Goal: Task Accomplishment & Management: Use online tool/utility

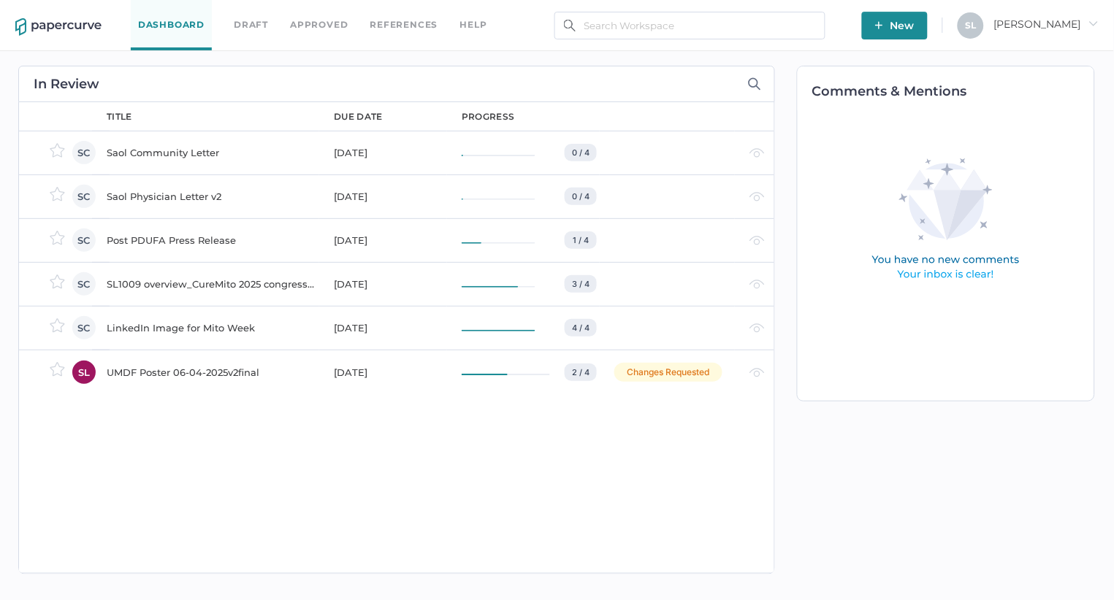
click at [178, 148] on div "Saol Community Letter" at bounding box center [212, 153] width 210 height 18
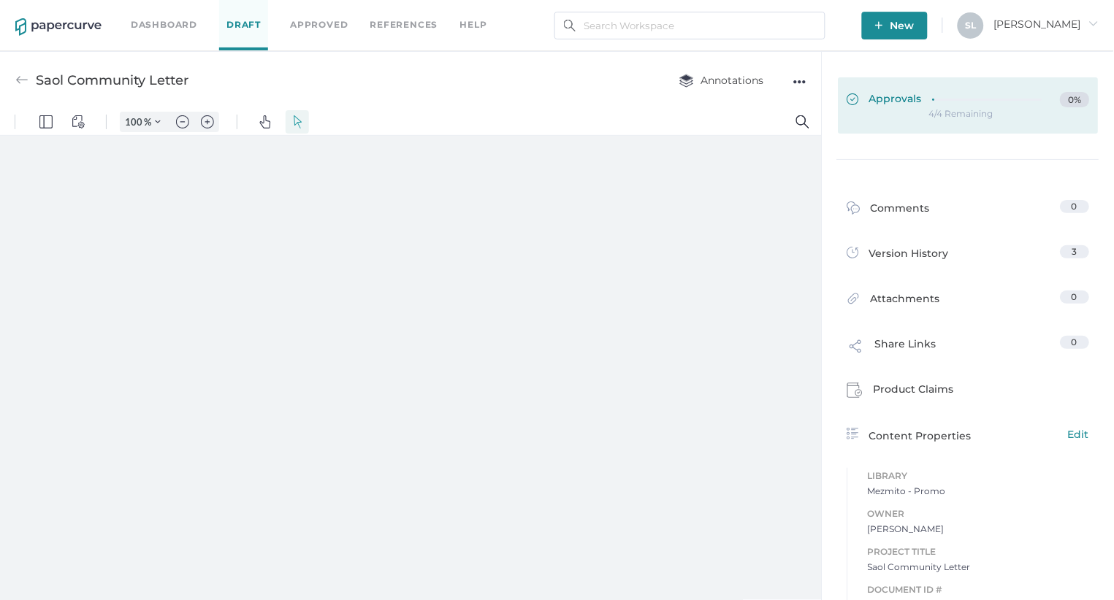
click at [0, 0] on span "Approvals" at bounding box center [0, 0] width 0 height 0
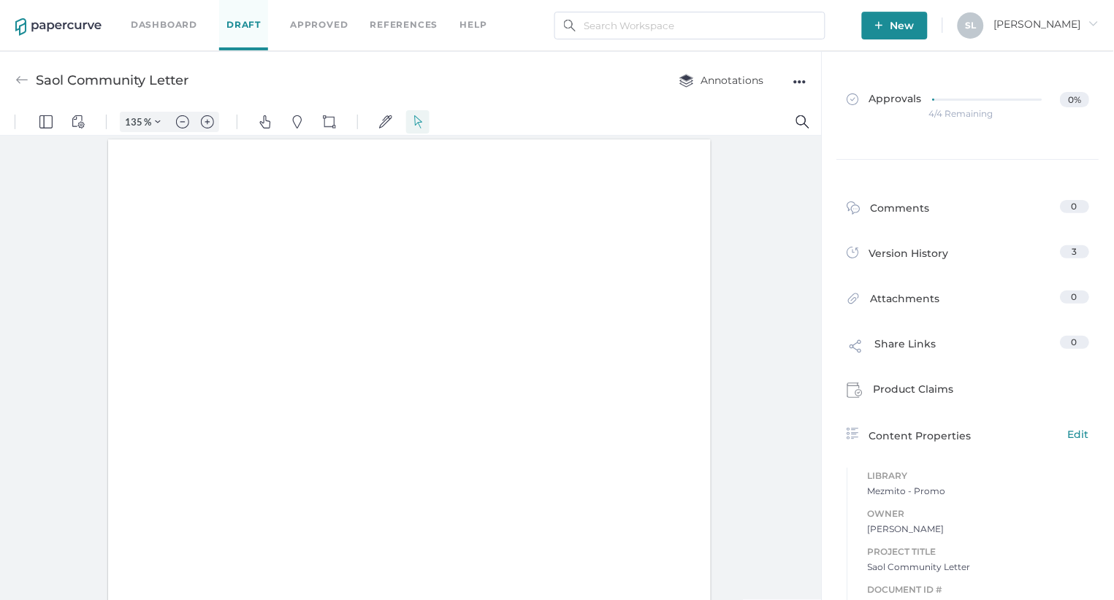
type input "135"
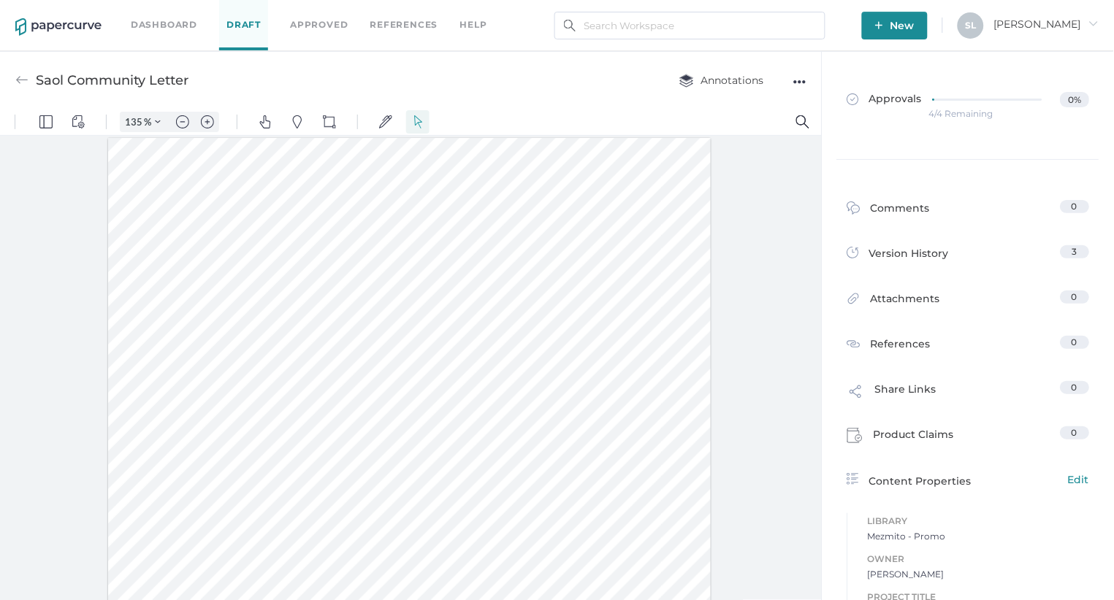
scroll to position [1, 0]
click at [799, 81] on div "●●●" at bounding box center [799, 82] width 13 height 20
click at [739, 192] on span "Upload new version" at bounding box center [742, 193] width 101 height 28
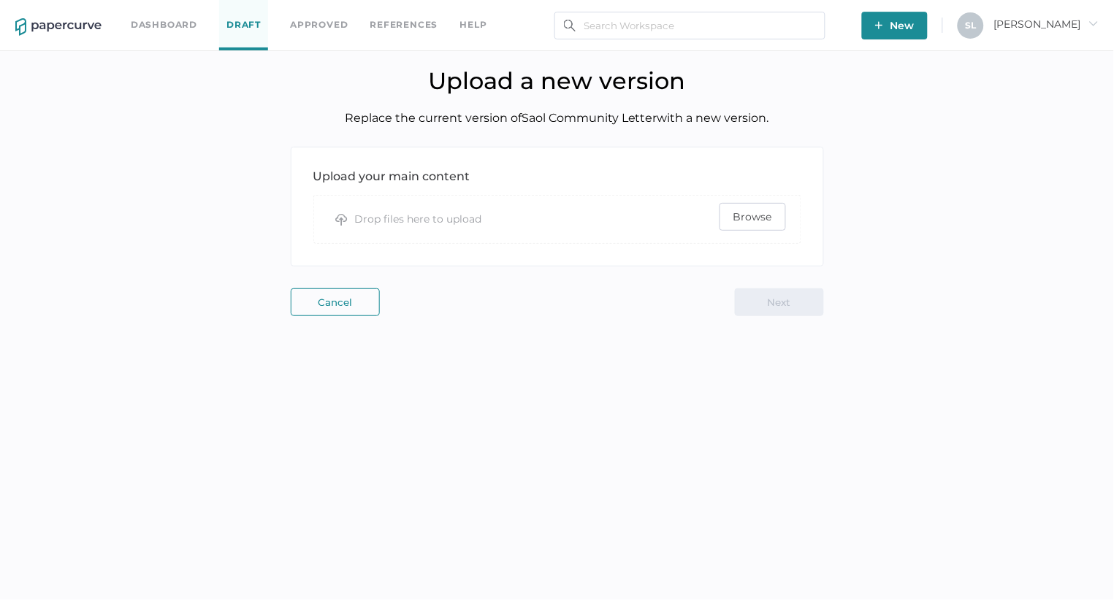
click at [741, 211] on span "Browse" at bounding box center [752, 217] width 39 height 26
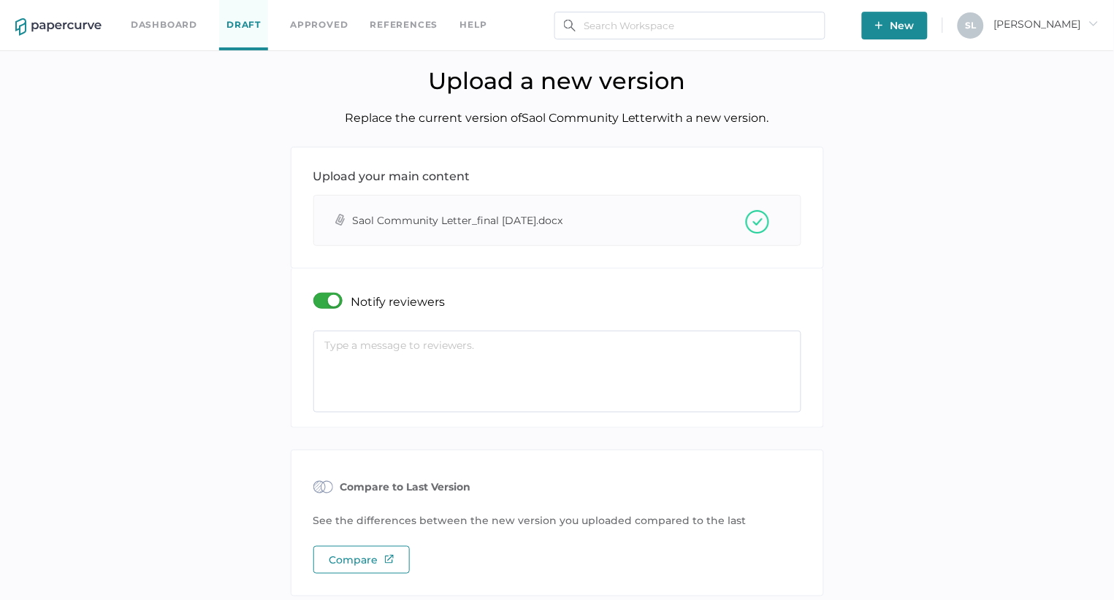
click at [468, 358] on textarea at bounding box center [557, 372] width 488 height 82
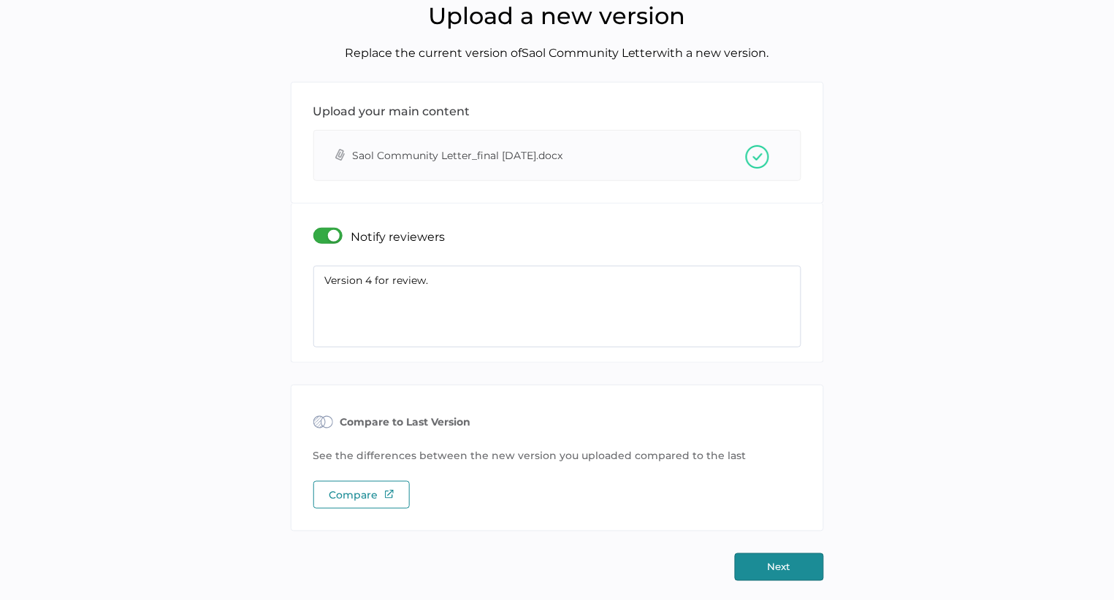
scroll to position [64, 0]
type textarea "Version 4 for review."
click at [772, 564] on button "Next" at bounding box center [779, 568] width 89 height 28
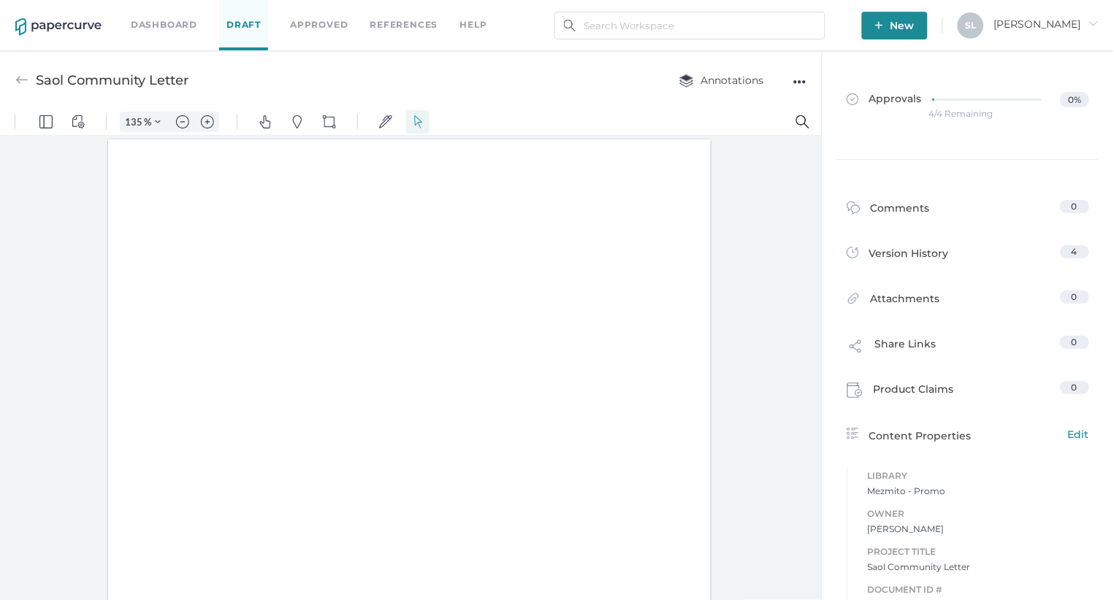
type input "135"
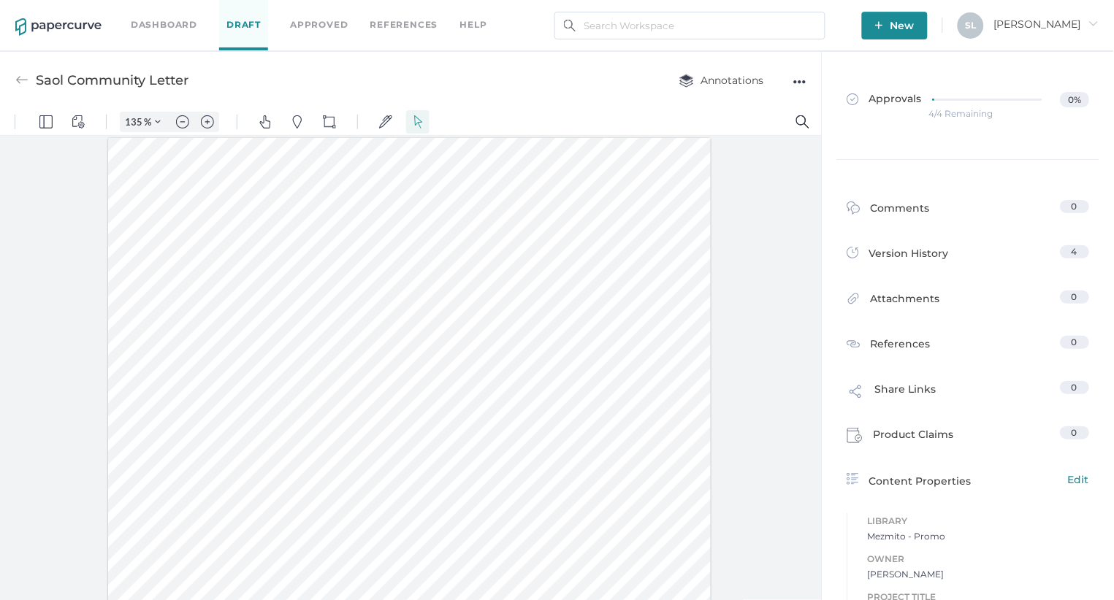
scroll to position [1, 0]
